Goal: Obtain resource: Obtain resource

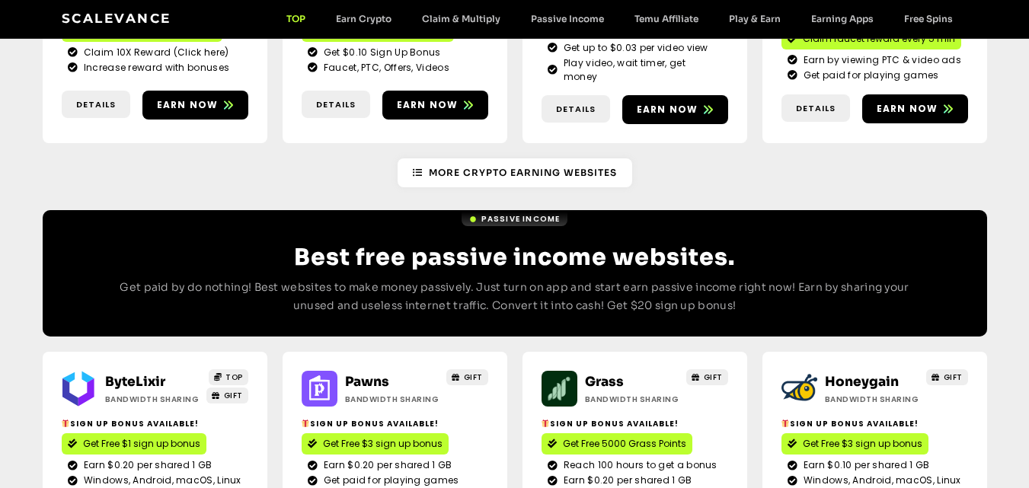
scroll to position [1900, 0]
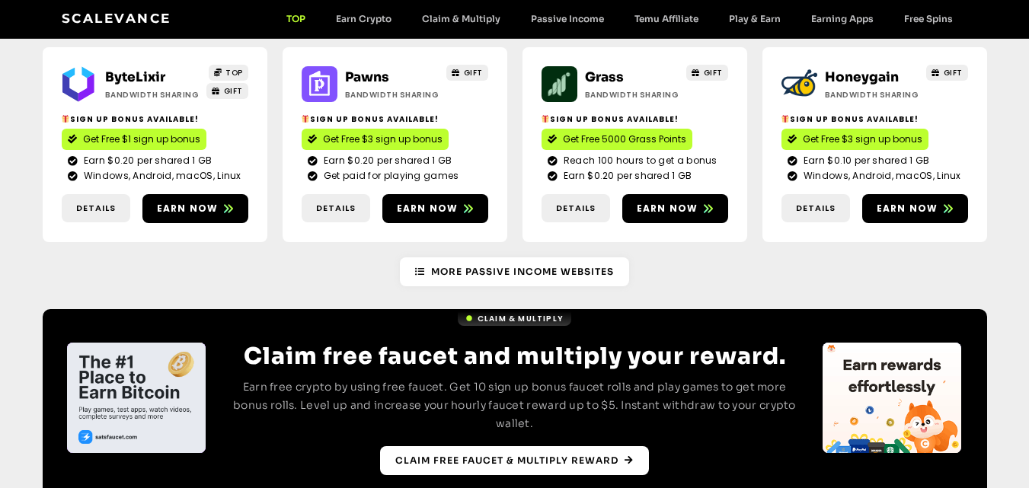
click at [498, 454] on span "Claim free faucet & multiply reward" at bounding box center [506, 461] width 223 height 14
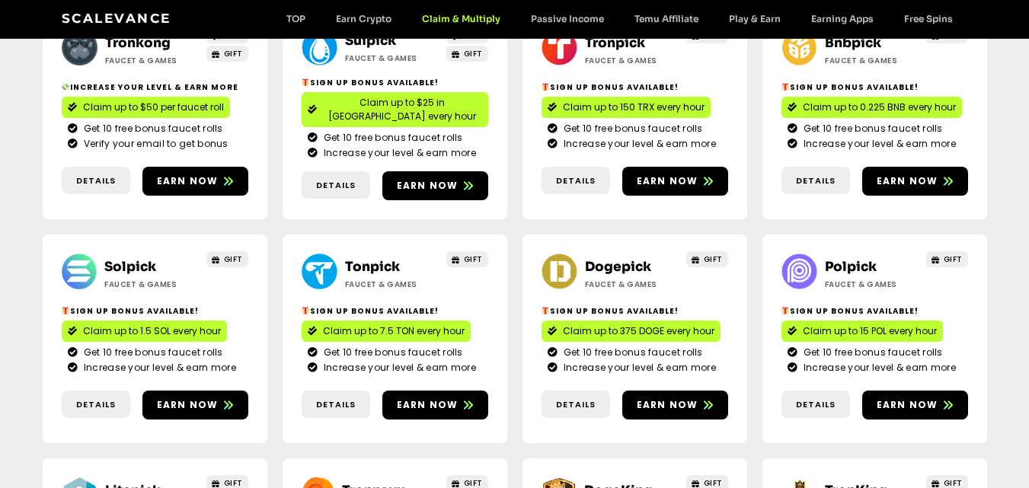
scroll to position [76, 0]
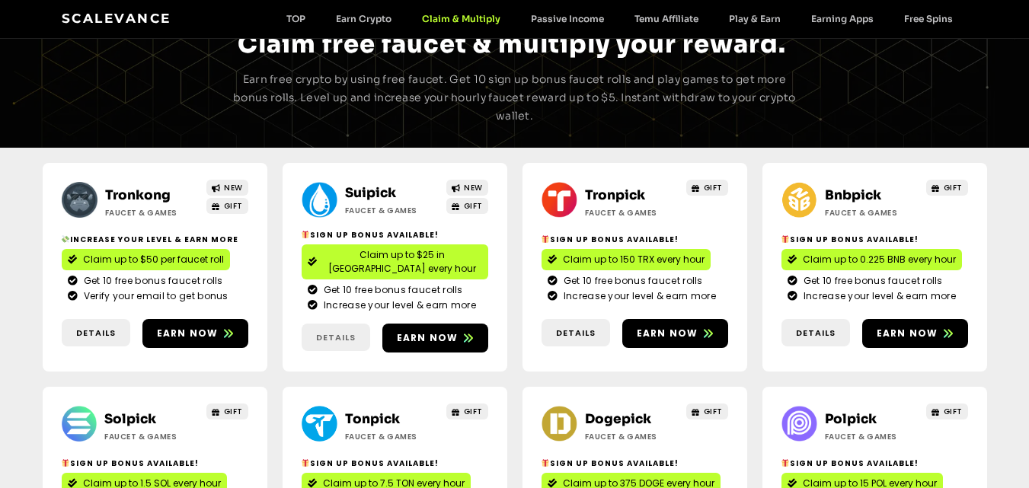
click at [335, 324] on link "Details" at bounding box center [336, 338] width 69 height 28
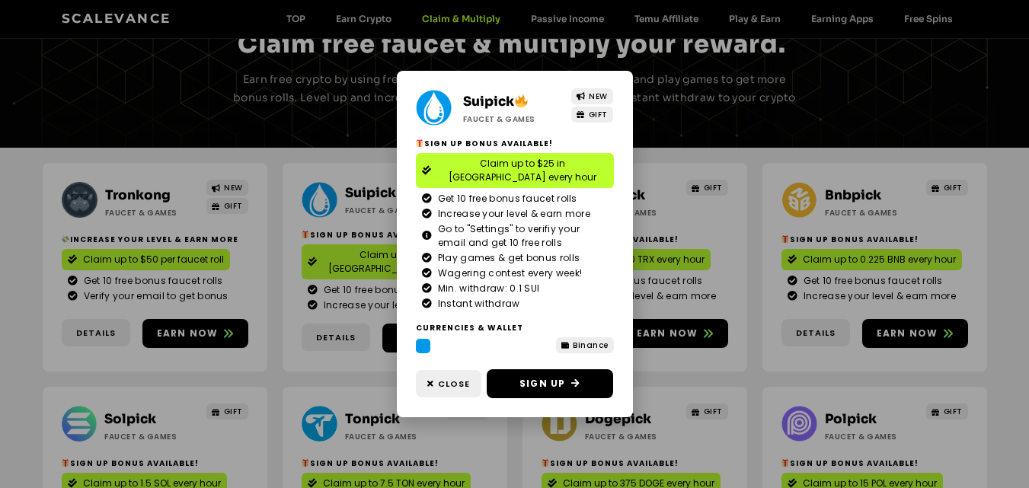
click at [319, 322] on div "Suipick Faucet & Games NEW GIFT Sign Up Bonus Available! Claim up to $25 in [GE…" at bounding box center [514, 244] width 1029 height 488
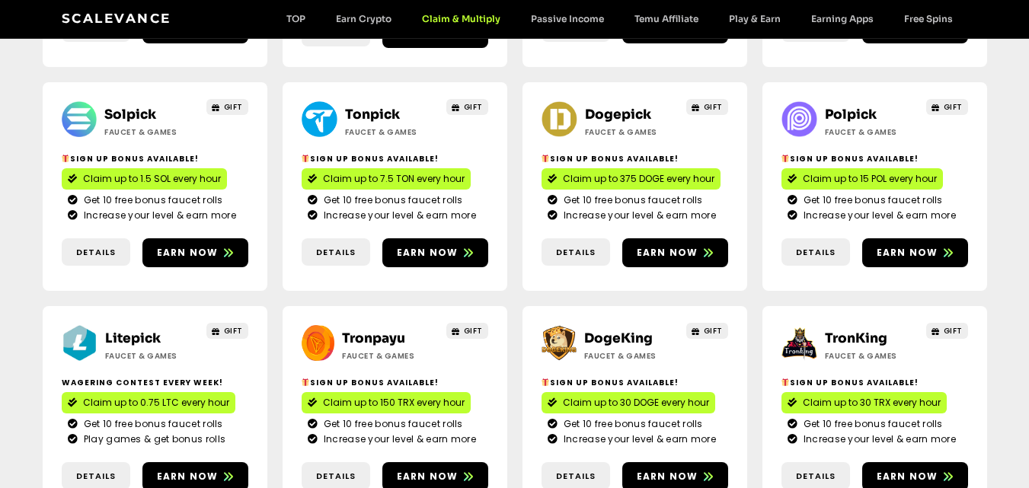
scroll to position [457, 0]
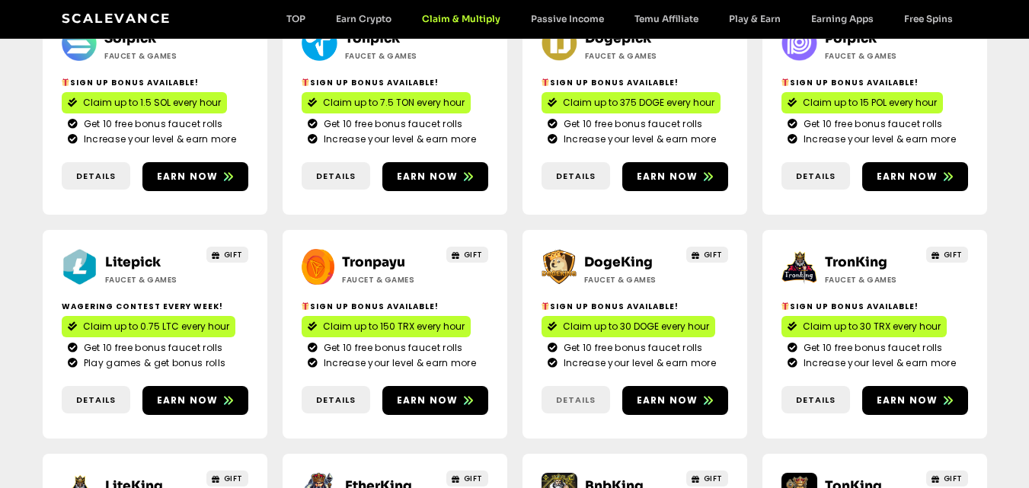
click at [597, 394] on span "Details" at bounding box center [576, 400] width 69 height 13
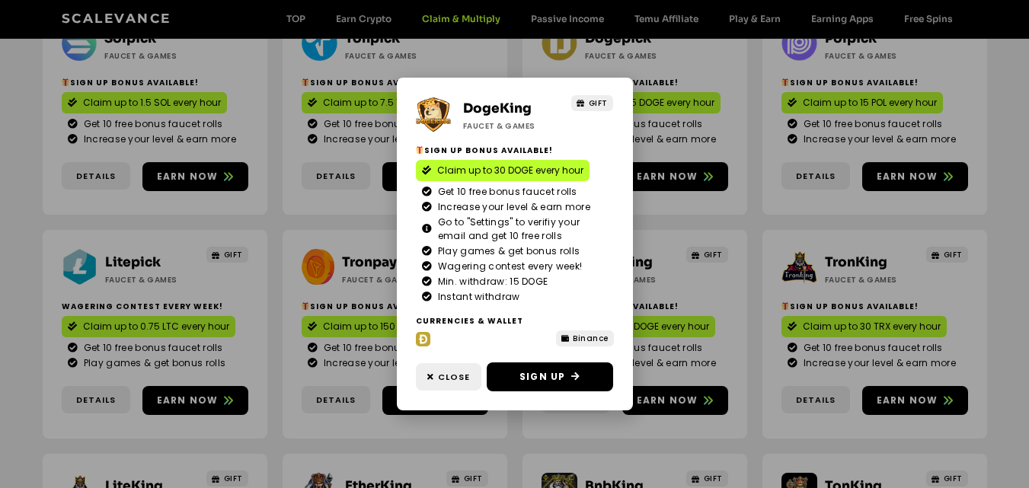
click at [674, 412] on div "DogeKing Faucet & Games GIFT Sign Up Bonus Available! Claim up to 30 DOGE every…" at bounding box center [514, 244] width 1029 height 488
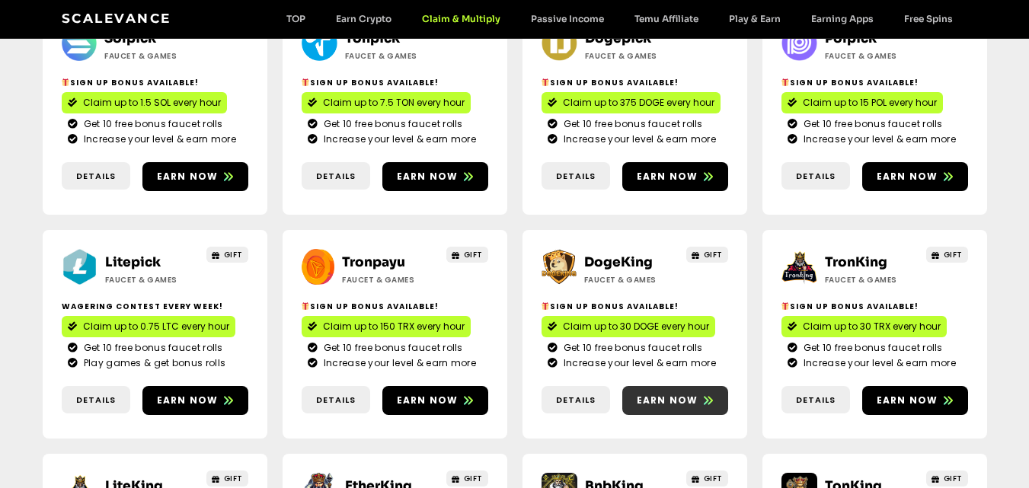
click at [668, 386] on link "Earn now" at bounding box center [676, 400] width 106 height 29
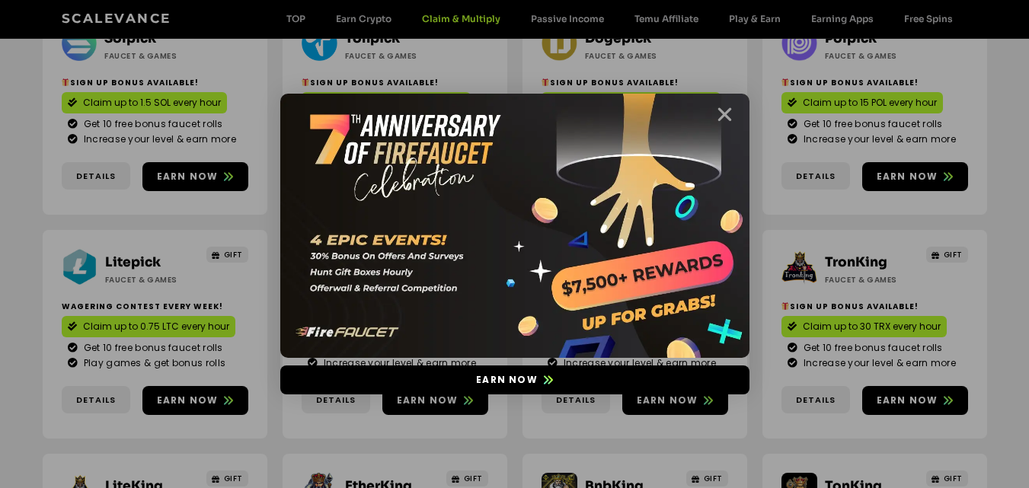
click at [716, 113] on icon "Close" at bounding box center [725, 114] width 19 height 19
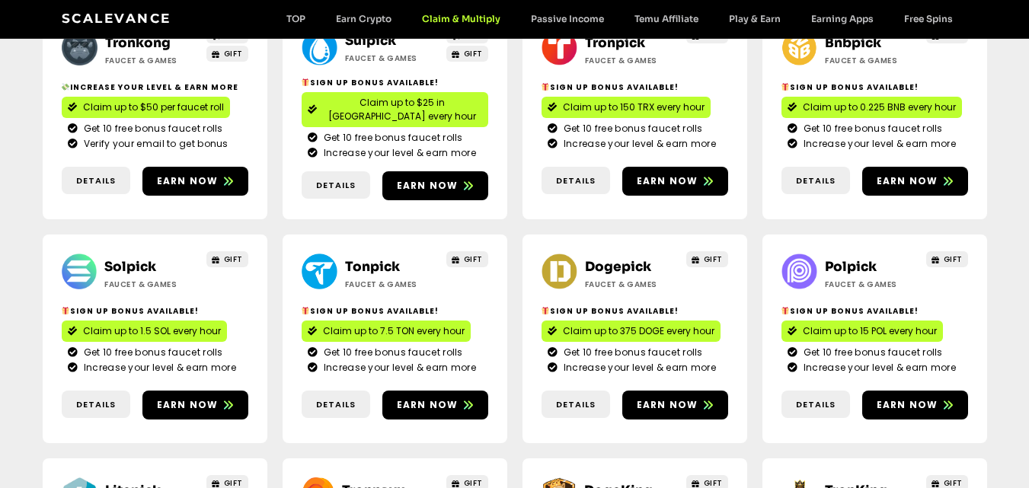
scroll to position [152, 0]
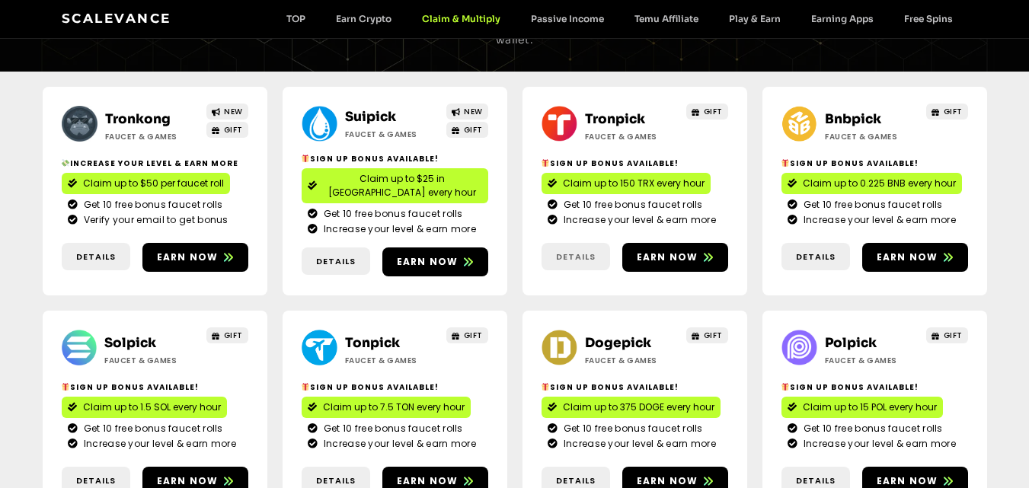
click at [577, 251] on span "Details" at bounding box center [576, 257] width 40 height 13
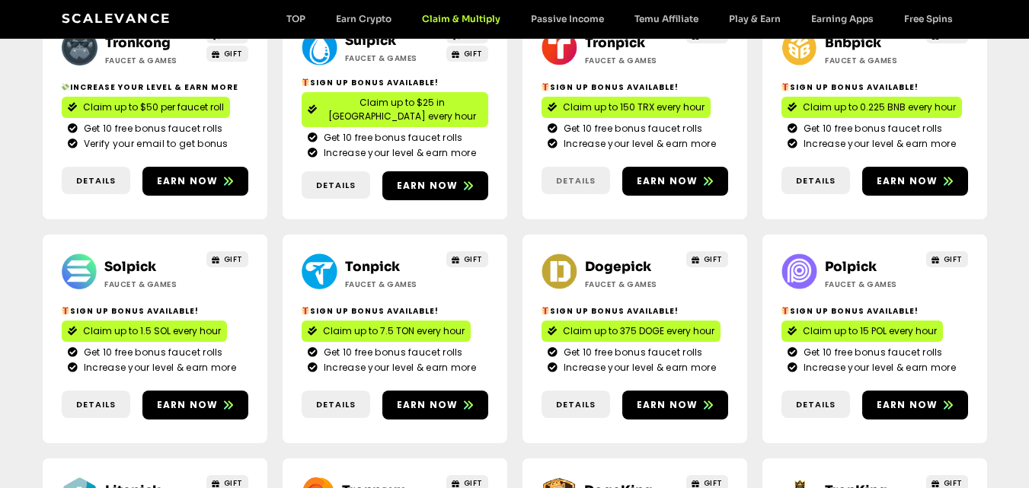
scroll to position [457, 0]
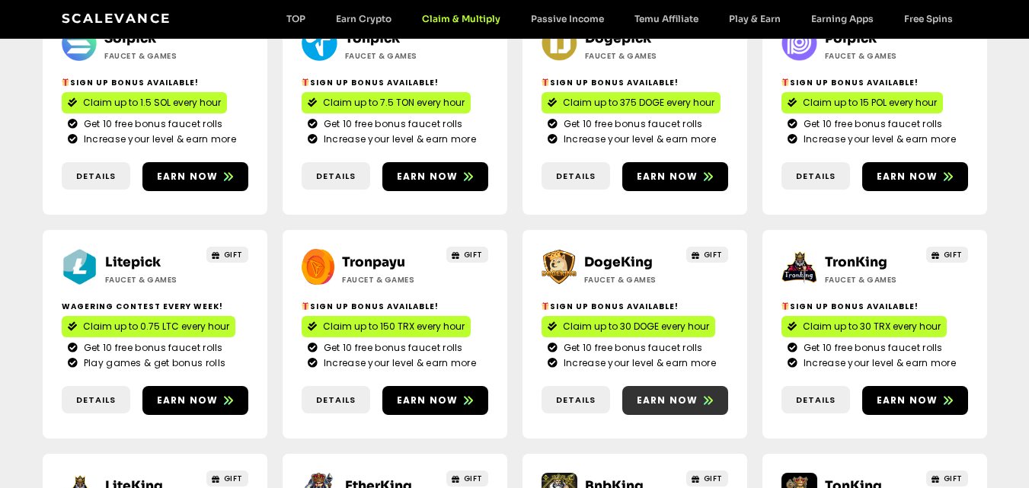
click at [652, 394] on span "Earn now" at bounding box center [668, 401] width 62 height 14
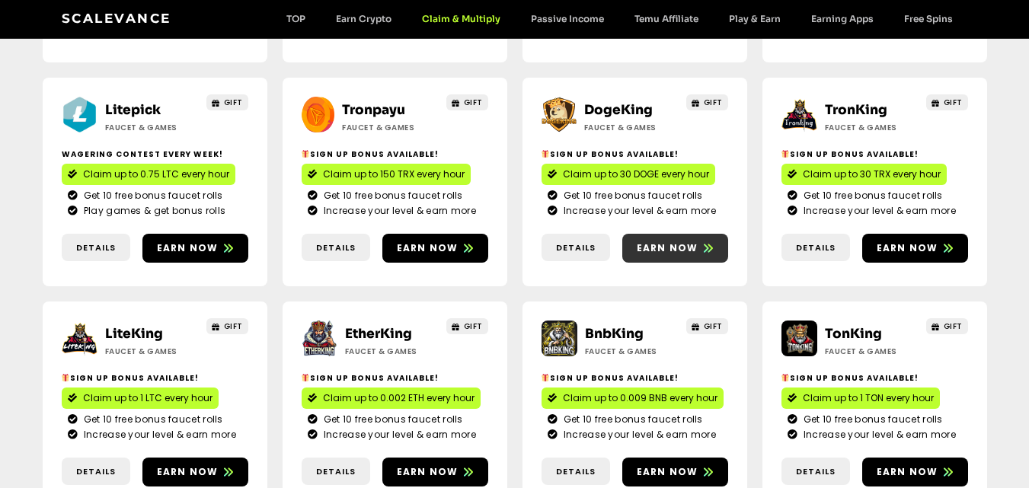
scroll to position [762, 0]
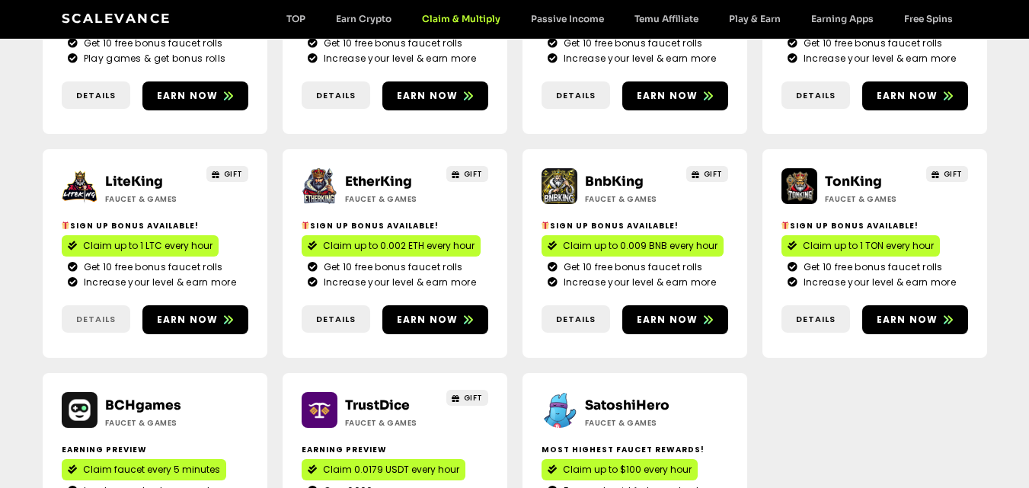
click at [92, 306] on link "Details" at bounding box center [96, 320] width 69 height 28
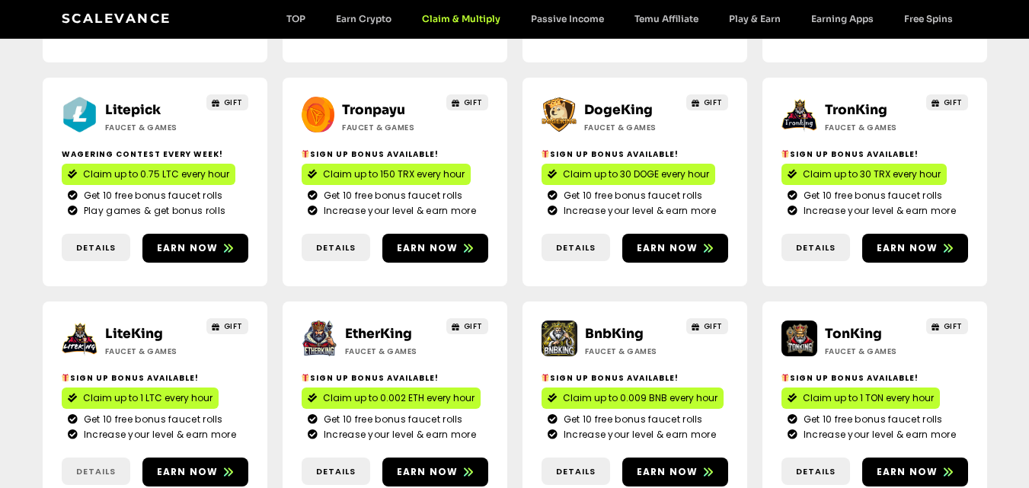
scroll to position [686, 0]
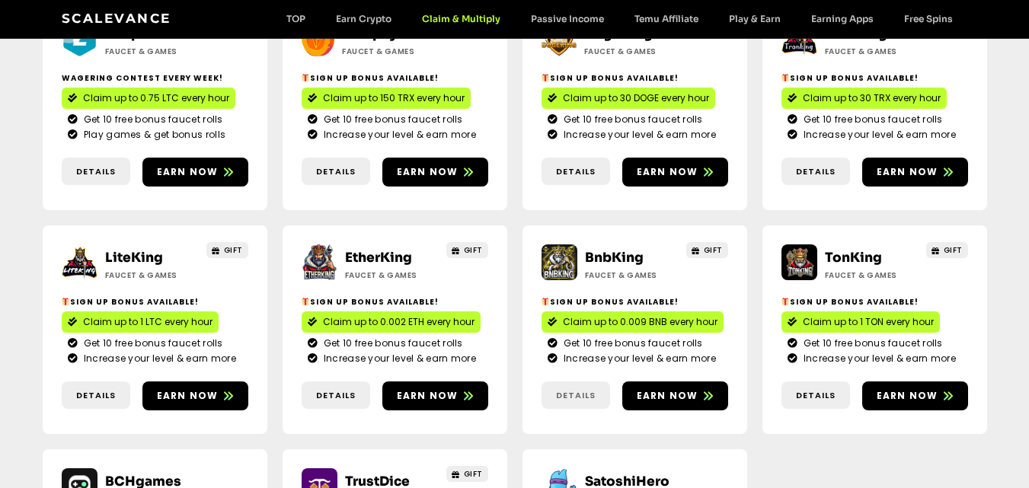
click at [581, 389] on span "Details" at bounding box center [576, 395] width 40 height 13
